Goal: Task Accomplishment & Management: Use online tool/utility

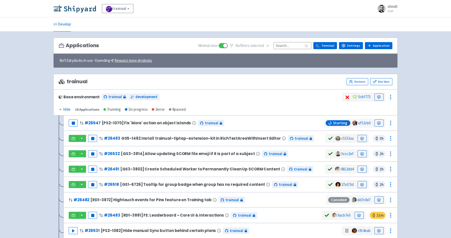
click at [382, 8] on span at bounding box center [382, 9] width 8 height 8
click at [383, 21] on link "Profile" at bounding box center [383, 22] width 29 height 8
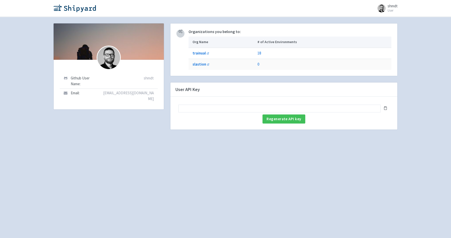
click at [247, 108] on input "text" at bounding box center [279, 108] width 202 height 8
click at [384, 108] on icon at bounding box center [386, 108] width 4 height 4
click at [372, 119] on div "Are you sure? If you have an existing user API key, this will make it unusable.…" at bounding box center [283, 118] width 215 height 9
click at [202, 53] on b "trainual" at bounding box center [199, 53] width 13 height 5
click at [261, 53] on link "18" at bounding box center [260, 53] width 4 height 5
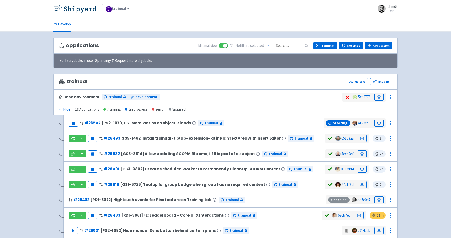
click at [383, 9] on span at bounding box center [382, 9] width 8 height 8
click at [356, 19] on ul "Develop" at bounding box center [225, 24] width 350 height 14
click at [352, 47] on link "Settings" at bounding box center [351, 45] width 24 height 7
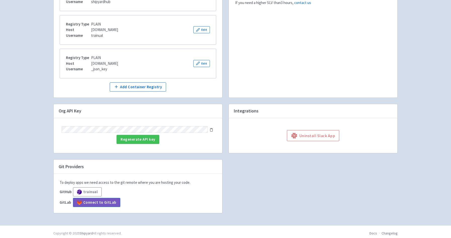
scroll to position [120, 0]
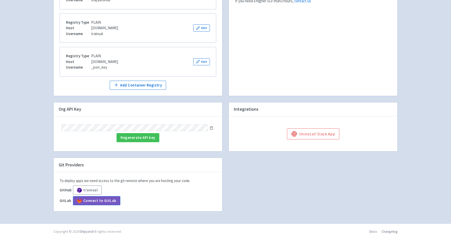
click at [212, 128] on icon at bounding box center [212, 128] width 4 height 4
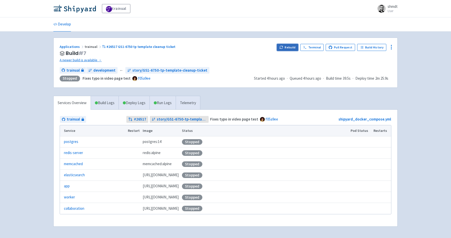
click at [288, 48] on button "Rebuild" at bounding box center [288, 47] width 22 height 7
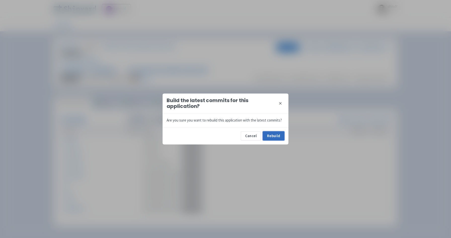
click at [276, 137] on button "Rebuild" at bounding box center [274, 135] width 22 height 9
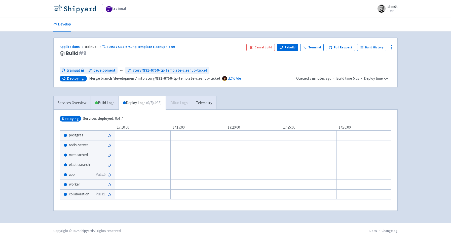
click at [265, 92] on div "Applications trainual #26517 GS1-6750 tp template cleanup ticket Build # 9 Canc…" at bounding box center [225, 127] width 344 height 179
click at [110, 104] on link "Build Logs" at bounding box center [105, 103] width 28 height 14
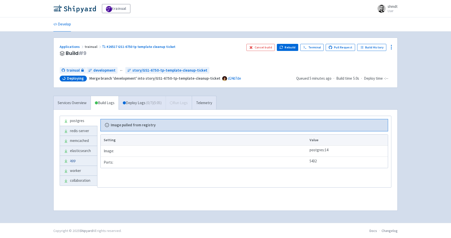
click at [79, 160] on link "app" at bounding box center [78, 161] width 37 height 10
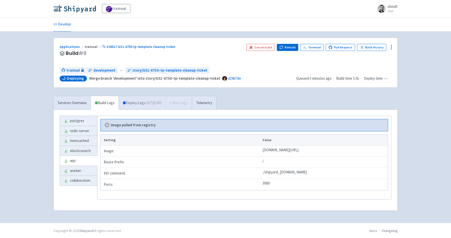
click at [140, 104] on link "Deploy Logs ( 0 / 7 ) (5:09)" at bounding box center [142, 103] width 47 height 14
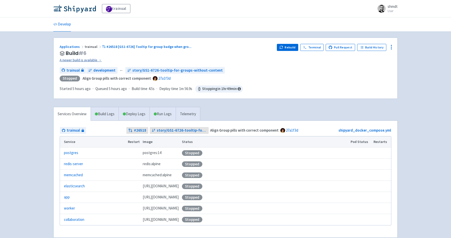
click at [83, 59] on link "A newer build is available →" at bounding box center [166, 60] width 213 height 6
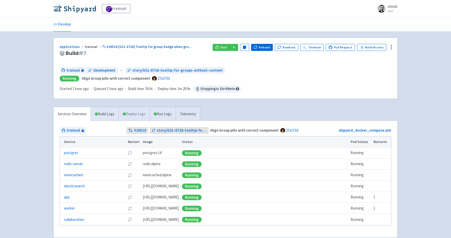
click at [145, 114] on link "Deploy Logs" at bounding box center [134, 114] width 31 height 14
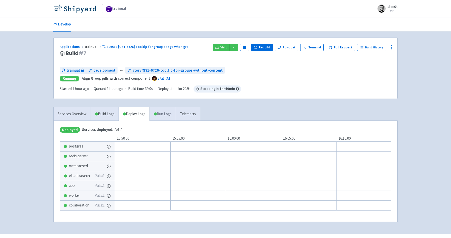
click at [167, 117] on link "Run Logs" at bounding box center [163, 114] width 26 height 14
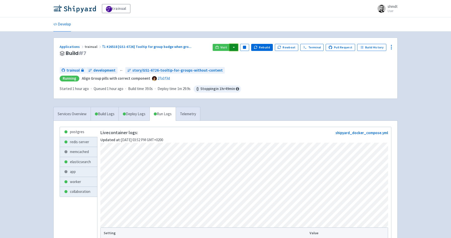
click at [235, 47] on button "button" at bounding box center [234, 47] width 9 height 7
click at [241, 59] on link "trainual (admin)" at bounding box center [252, 58] width 47 height 8
click at [313, 47] on link "Terminal" at bounding box center [311, 47] width 23 height 7
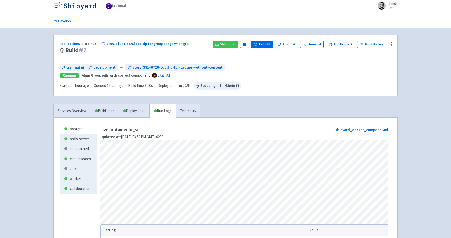
scroll to position [1, 0]
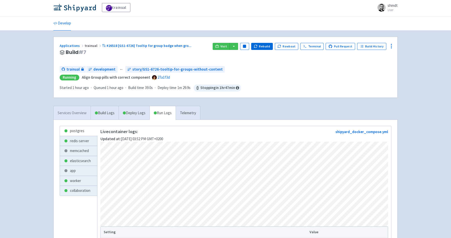
click at [72, 112] on link "Services Overview" at bounding box center [72, 113] width 37 height 14
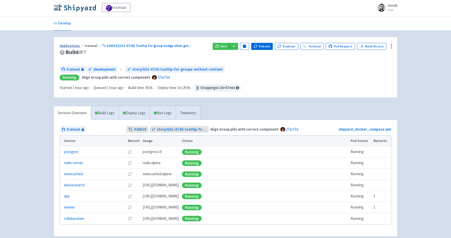
click at [74, 46] on link "Applications" at bounding box center [72, 45] width 25 height 5
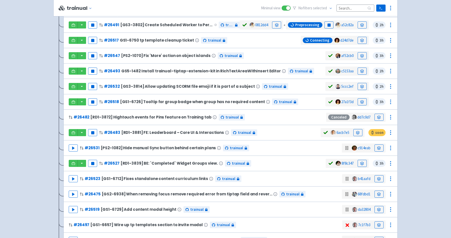
scroll to position [125, 0]
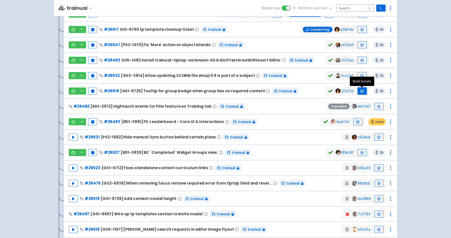
click at [362, 92] on icon at bounding box center [362, 91] width 4 height 4
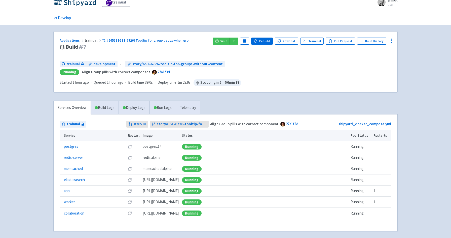
scroll to position [7, 0]
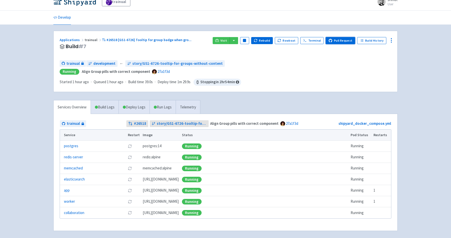
click at [346, 42] on link "Pull Request" at bounding box center [340, 40] width 29 height 7
